Goal: Use online tool/utility

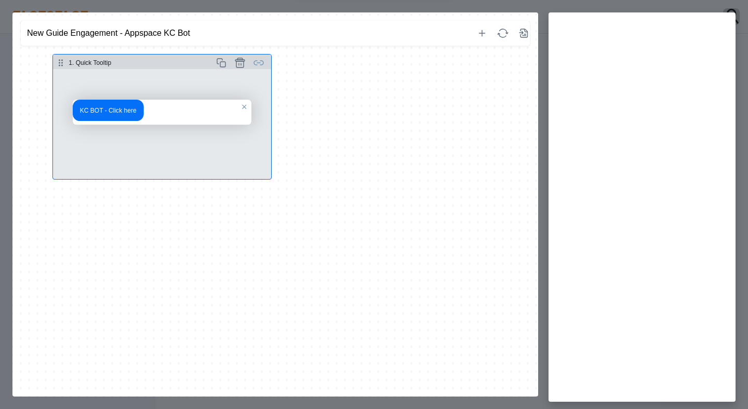
click at [191, 134] on button "Select step" at bounding box center [162, 124] width 218 height 110
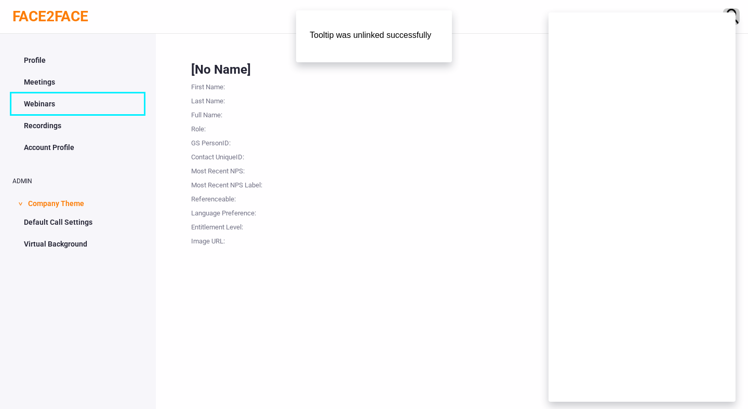
click at [62, 101] on link "Webinars" at bounding box center [77, 104] width 131 height 20
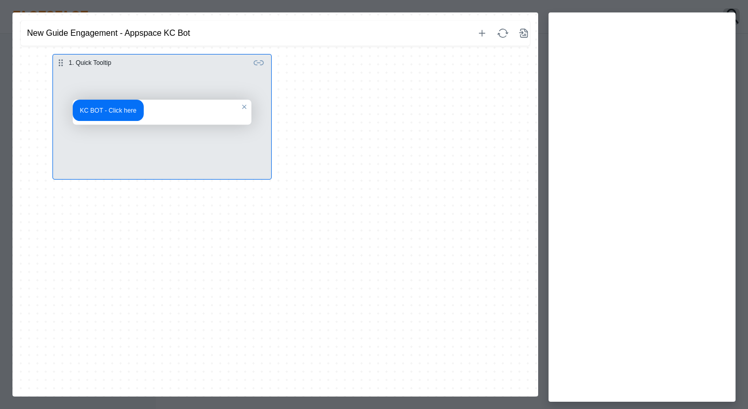
click at [479, 32] on icon "button" at bounding box center [482, 33] width 12 height 12
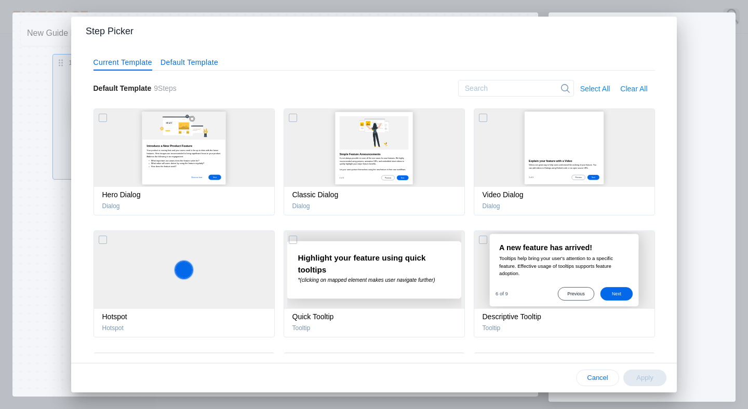
click at [190, 64] on span "Default Template" at bounding box center [189, 62] width 58 height 13
click at [198, 144] on div "button" at bounding box center [184, 148] width 180 height 78
checkbox input "false"
click at [574, 280] on div "button" at bounding box center [564, 270] width 180 height 78
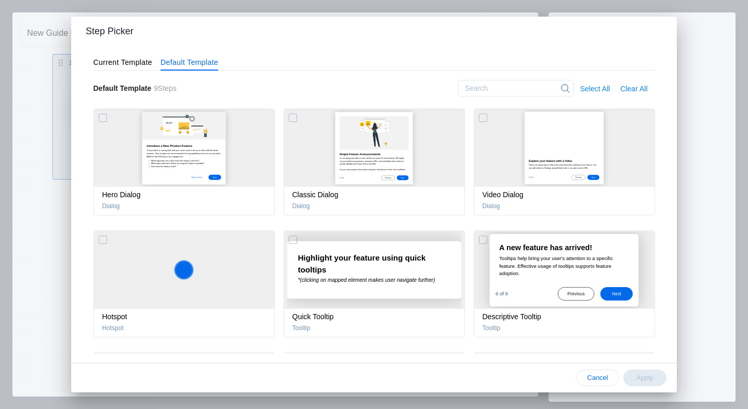
checkbox input "true"
click at [652, 375] on span "Apply" at bounding box center [644, 378] width 26 height 8
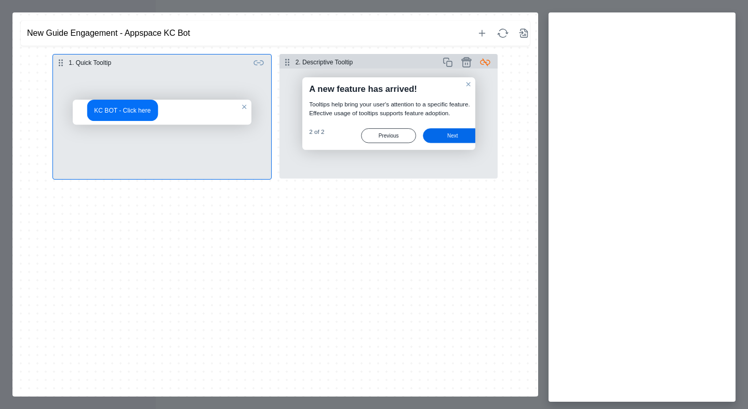
click at [392, 74] on button "Select step" at bounding box center [388, 124] width 218 height 110
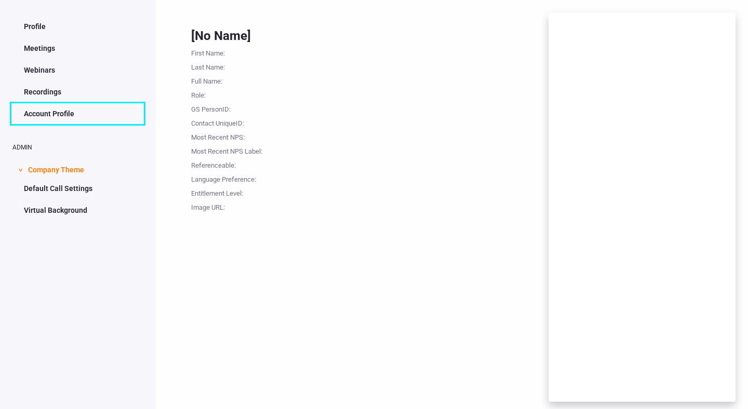
click at [99, 117] on link "Account Profile" at bounding box center [77, 114] width 131 height 20
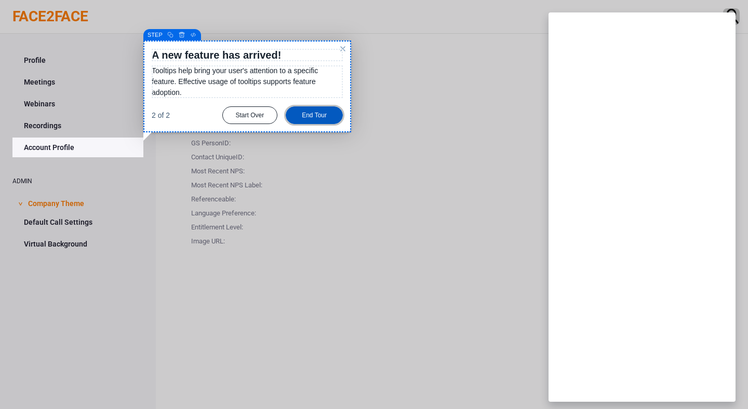
click at [303, 112] on div "End Tour" at bounding box center [314, 115] width 57 height 18
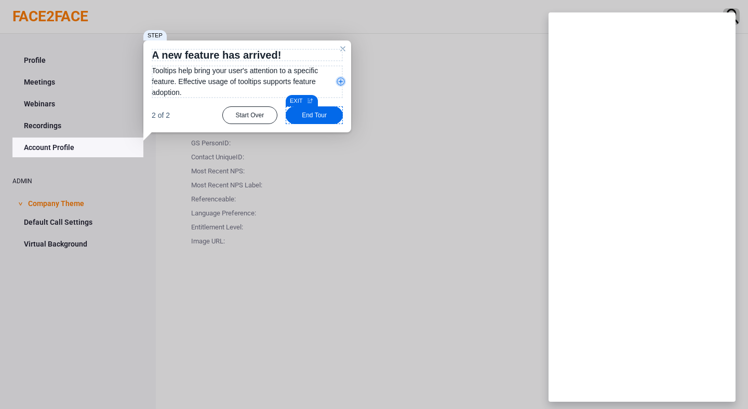
click at [235, 92] on p "Tooltips help bring your user's attention to a specific feature. Effective usag…" at bounding box center [247, 81] width 191 height 33
